Goal: Find specific page/section: Find specific page/section

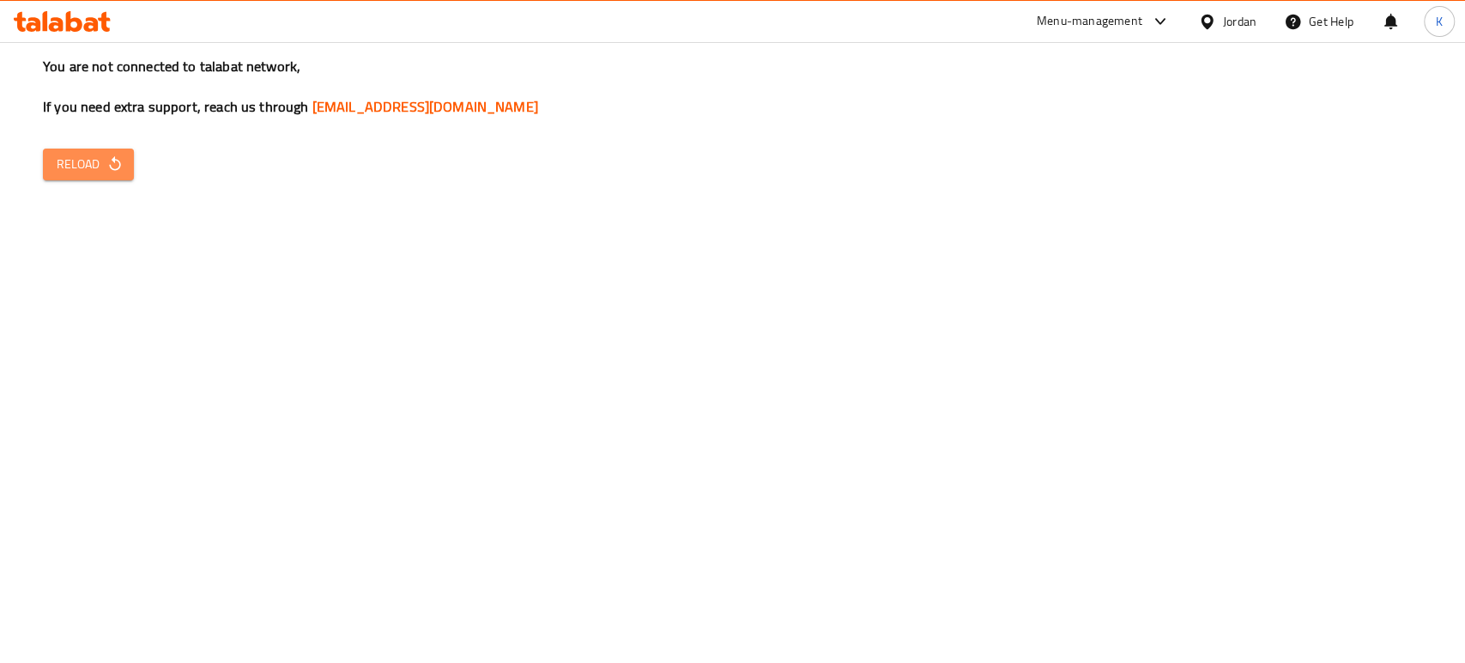
click at [97, 161] on span "Reload" at bounding box center [89, 164] width 64 height 21
click at [113, 154] on span "Reload" at bounding box center [89, 164] width 64 height 21
click at [86, 162] on span "Reload" at bounding box center [89, 164] width 64 height 21
click at [80, 151] on button "Reload" at bounding box center [88, 164] width 91 height 32
click at [94, 167] on span "Reload" at bounding box center [89, 164] width 64 height 21
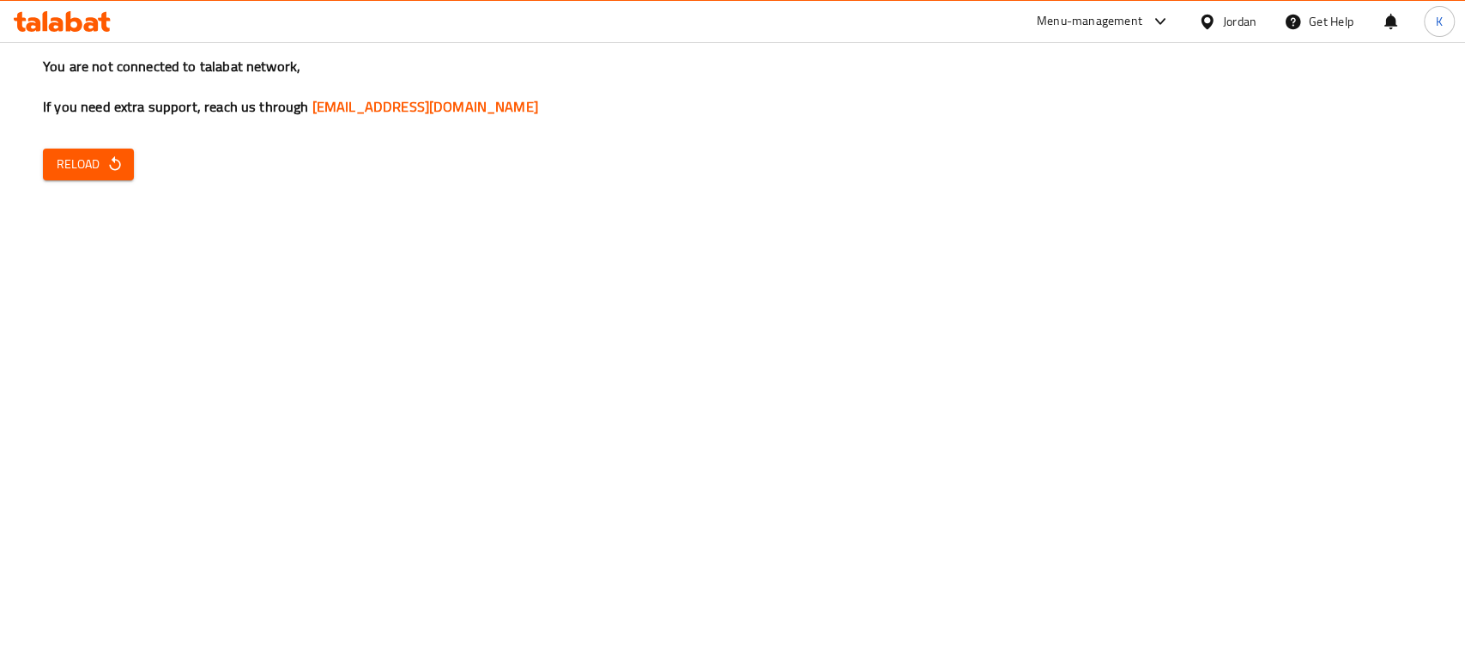
click at [102, 142] on div "You are not connected to talabat network, If you need extra support, reach us t…" at bounding box center [732, 331] width 1465 height 663
click at [98, 161] on span "Reload" at bounding box center [89, 164] width 64 height 21
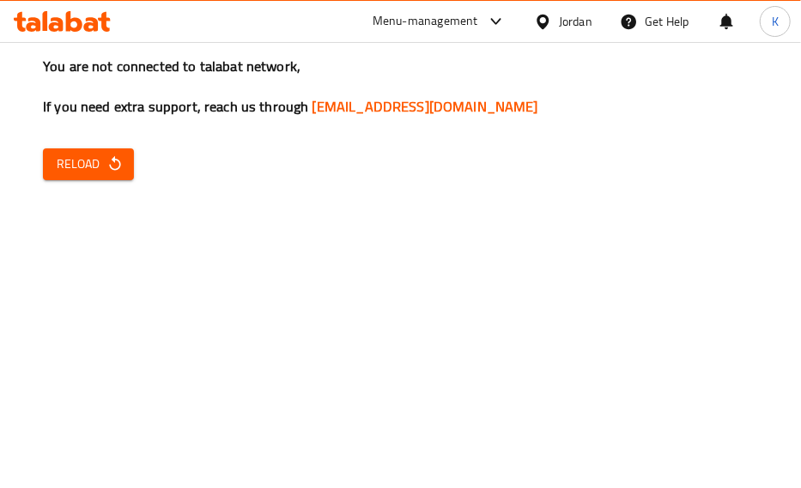
drag, startPoint x: 323, startPoint y: 203, endPoint x: 330, endPoint y: 189, distance: 15.8
click at [324, 203] on div "You are not connected to talabat network, If you need extra support, reach us t…" at bounding box center [400, 244] width 801 height 488
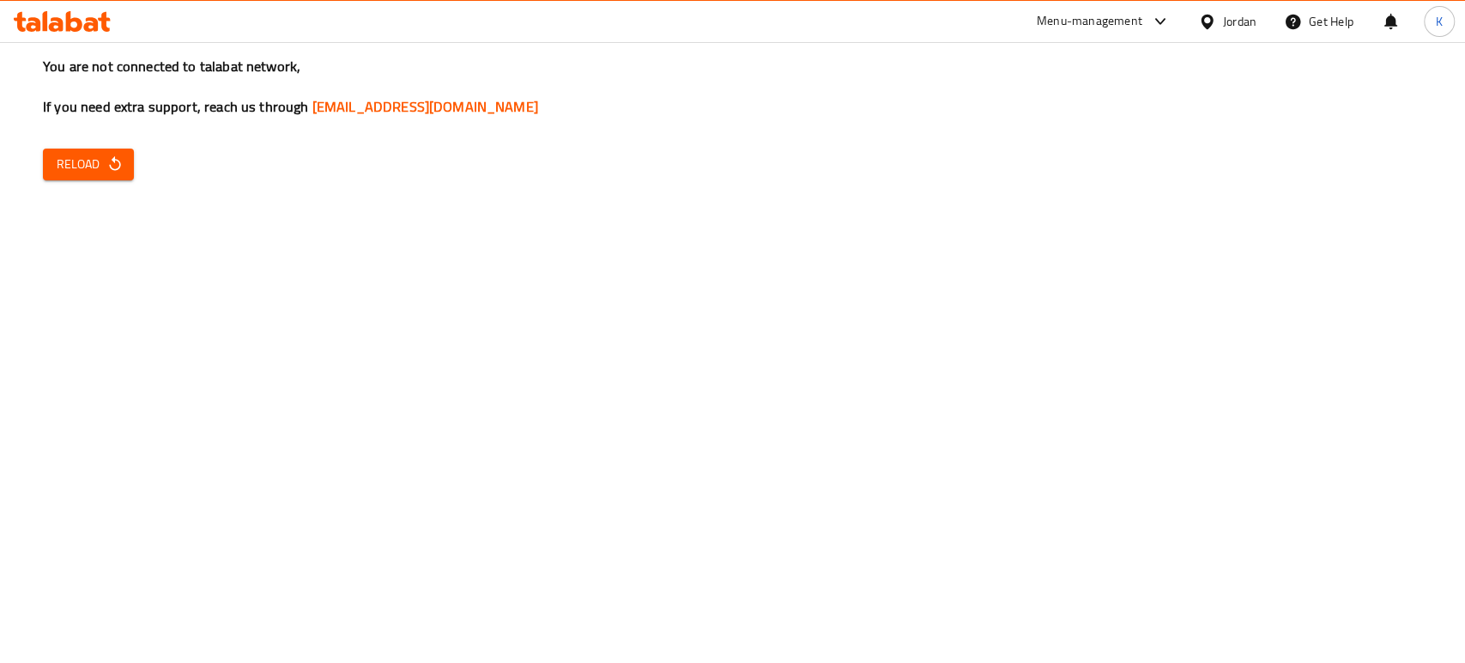
click at [106, 172] on icon "button" at bounding box center [114, 163] width 17 height 17
click at [98, 167] on span "Reload" at bounding box center [89, 164] width 64 height 21
click at [98, 163] on span "Reload" at bounding box center [89, 164] width 64 height 21
click at [124, 156] on button "Reload" at bounding box center [88, 164] width 91 height 32
drag, startPoint x: 0, startPoint y: 0, endPoint x: 114, endPoint y: 156, distance: 193.5
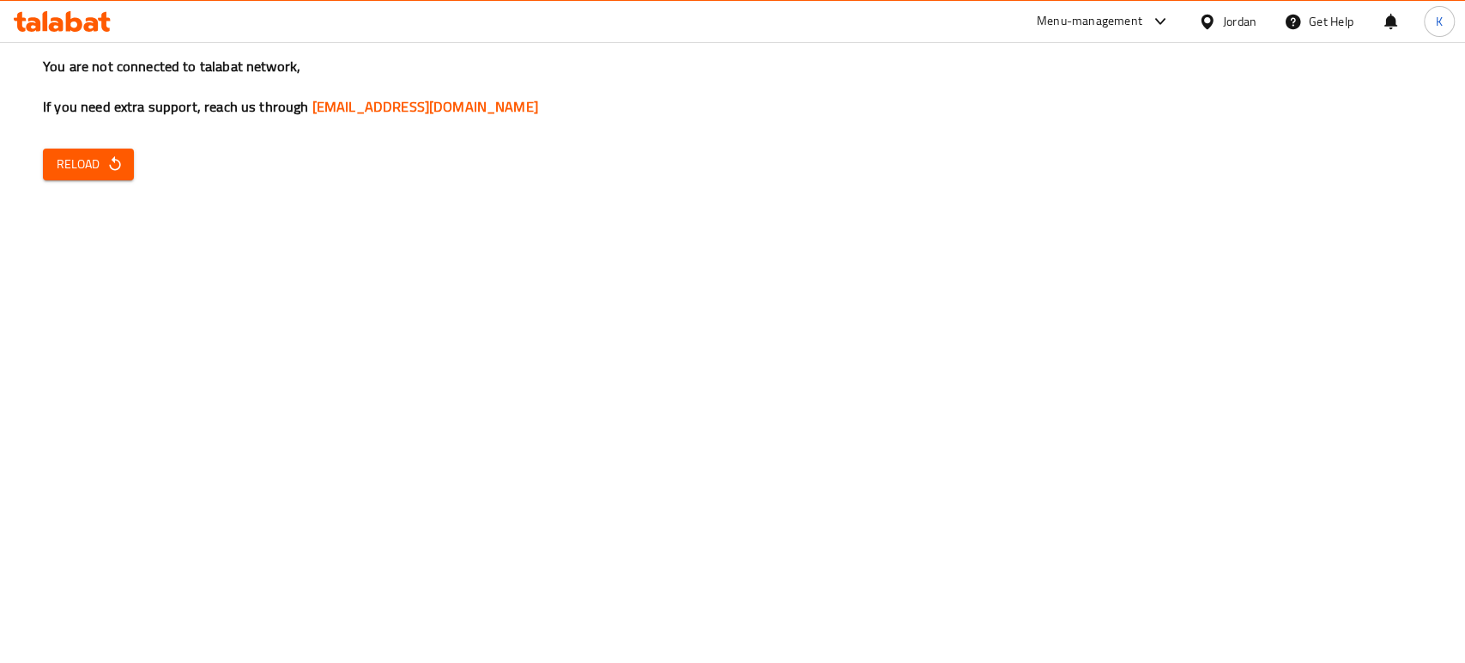
click at [114, 156] on button "Reload" at bounding box center [88, 164] width 91 height 32
click at [1077, 19] on div "Menu-management" at bounding box center [1090, 21] width 106 height 21
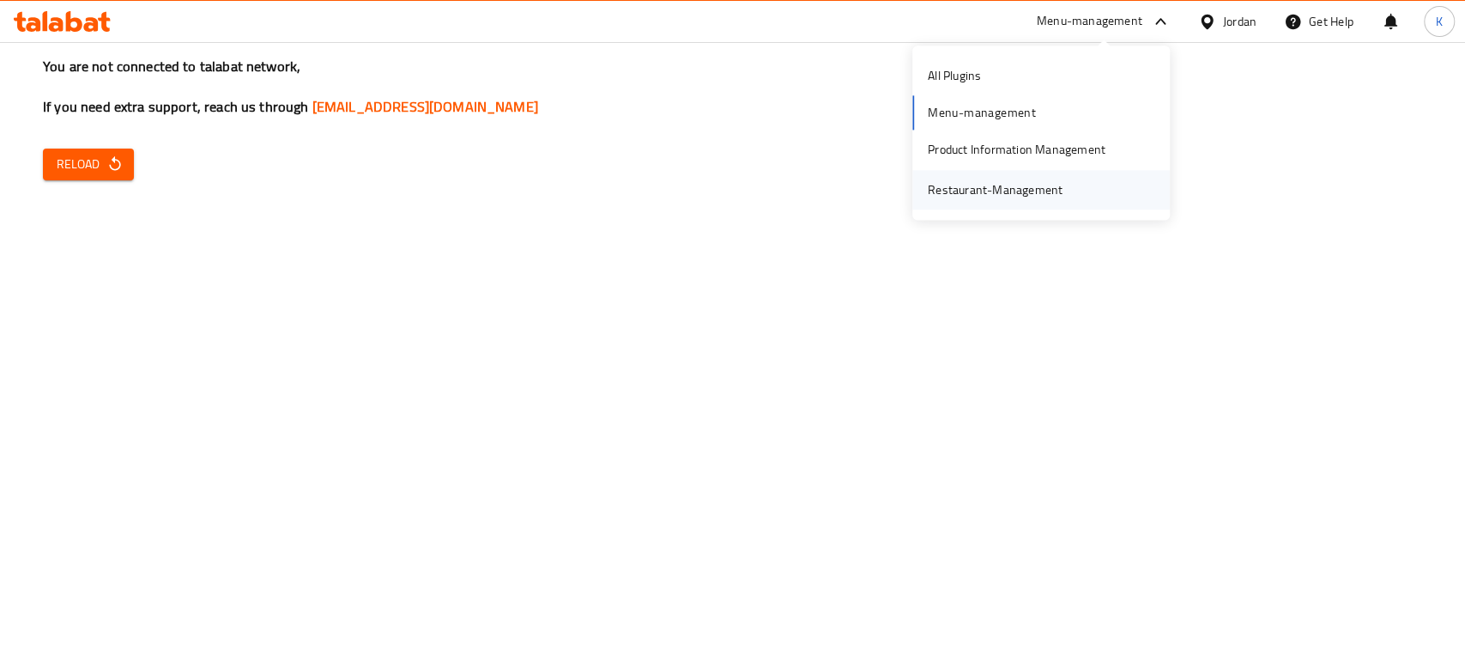
click at [1039, 197] on div "Restaurant-Management" at bounding box center [995, 189] width 135 height 19
